Goal: Task Accomplishment & Management: Manage account settings

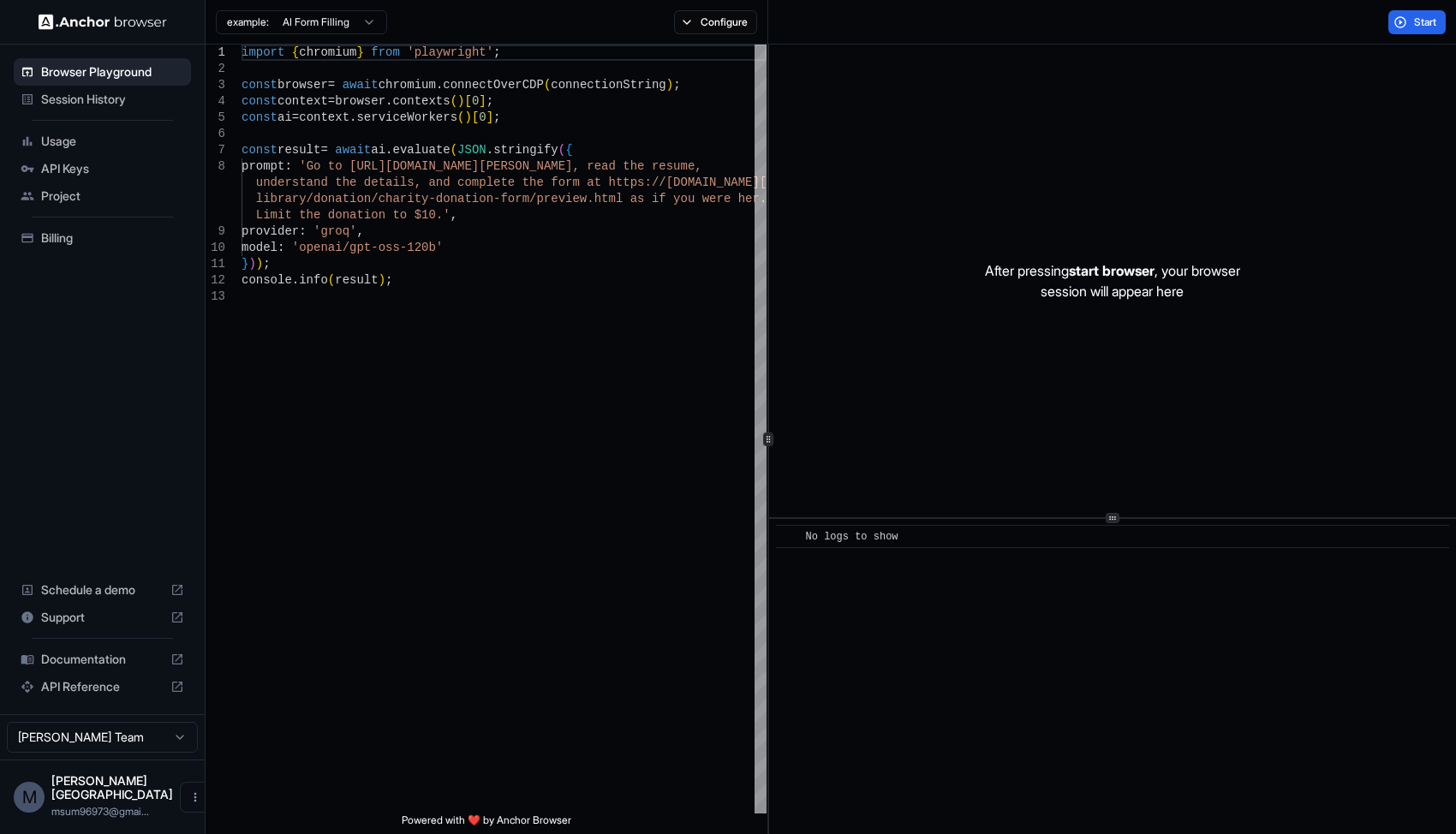
click at [77, 159] on div "API Keys" at bounding box center [102, 169] width 177 height 28
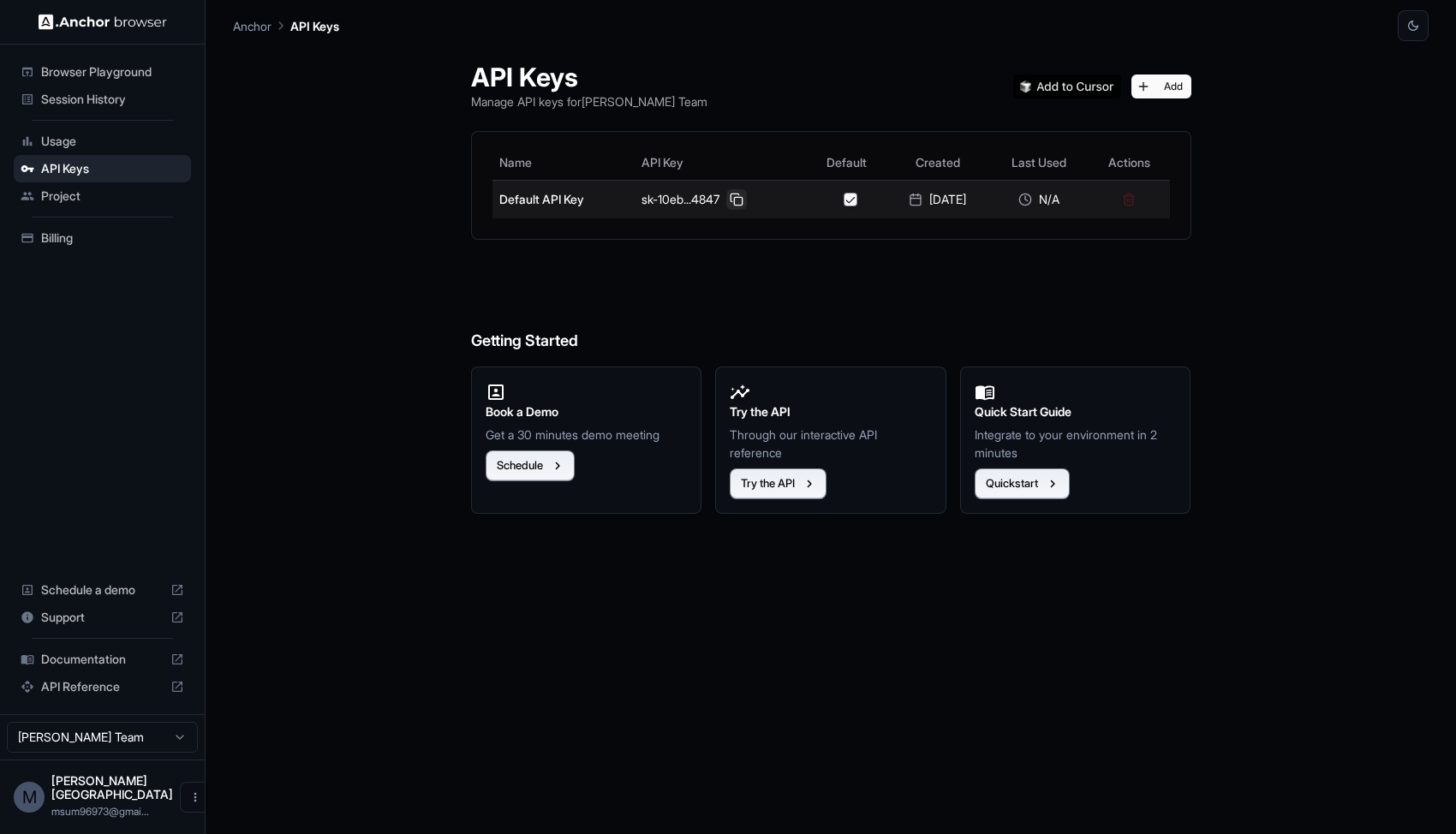
click at [734, 201] on button at bounding box center [736, 199] width 20 height 20
